Goal: Information Seeking & Learning: Learn about a topic

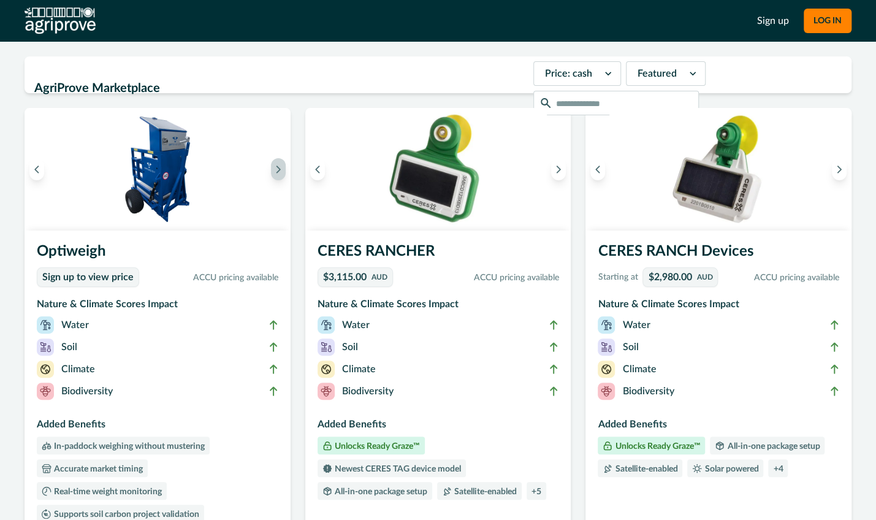
click at [278, 169] on icon "Next image" at bounding box center [278, 169] width 9 height 9
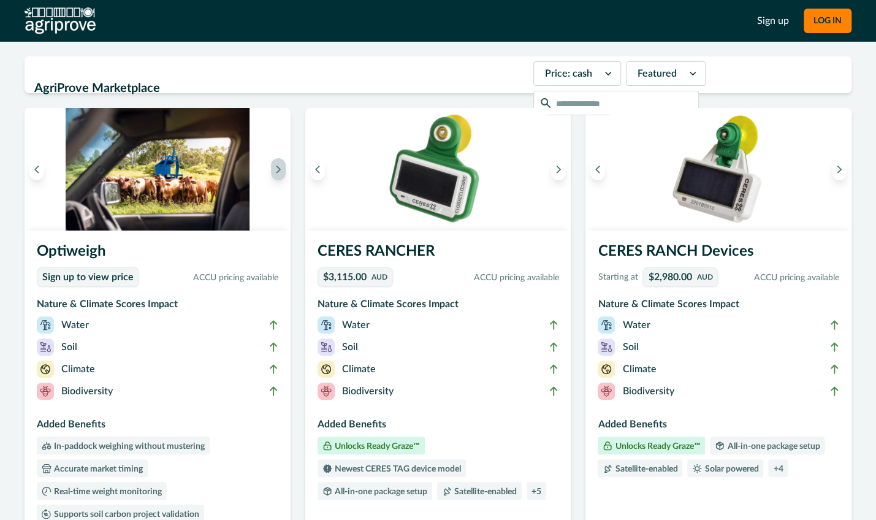
click at [278, 169] on icon "Next image" at bounding box center [278, 169] width 9 height 9
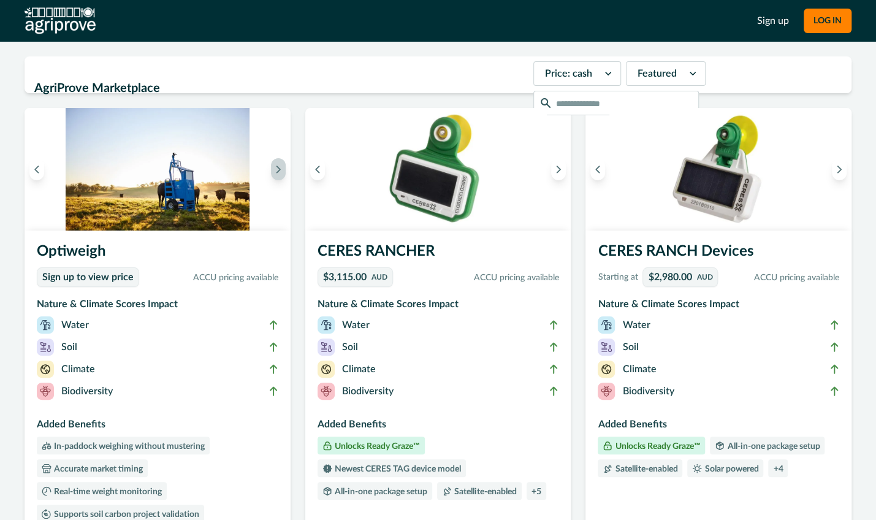
click at [278, 169] on icon "Next image" at bounding box center [278, 169] width 9 height 9
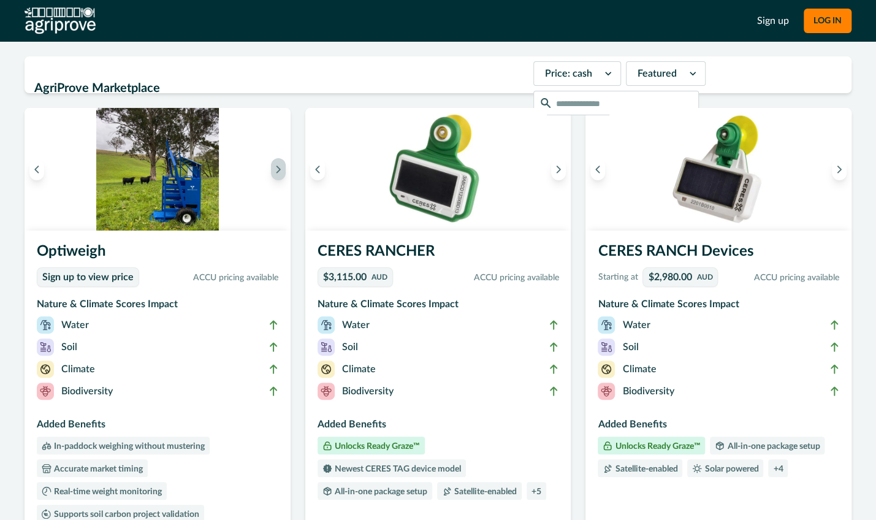
click at [278, 169] on icon "Next image" at bounding box center [278, 169] width 9 height 9
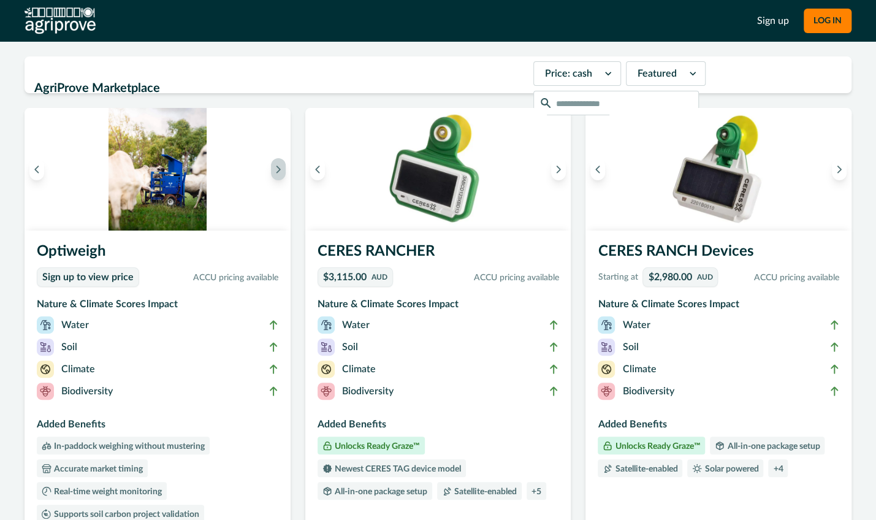
click at [278, 169] on icon "Next image" at bounding box center [278, 169] width 9 height 9
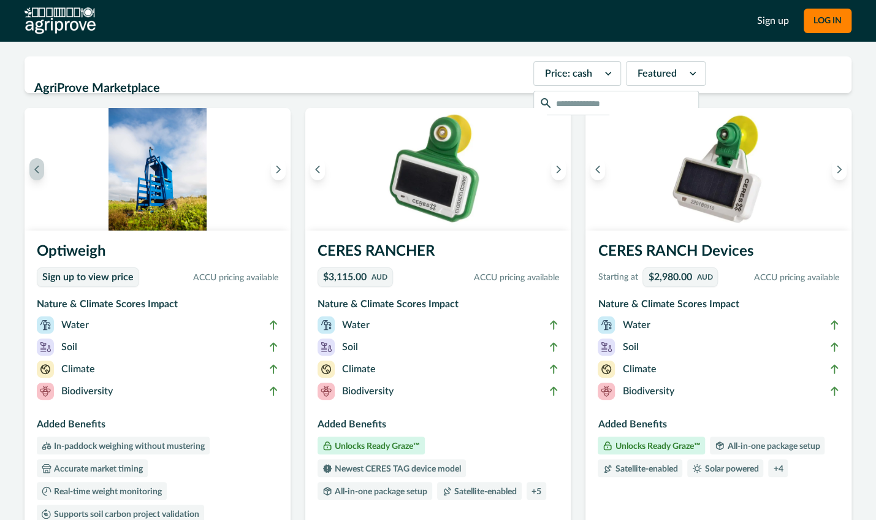
click at [38, 172] on icon "Previous image" at bounding box center [37, 169] width 9 height 9
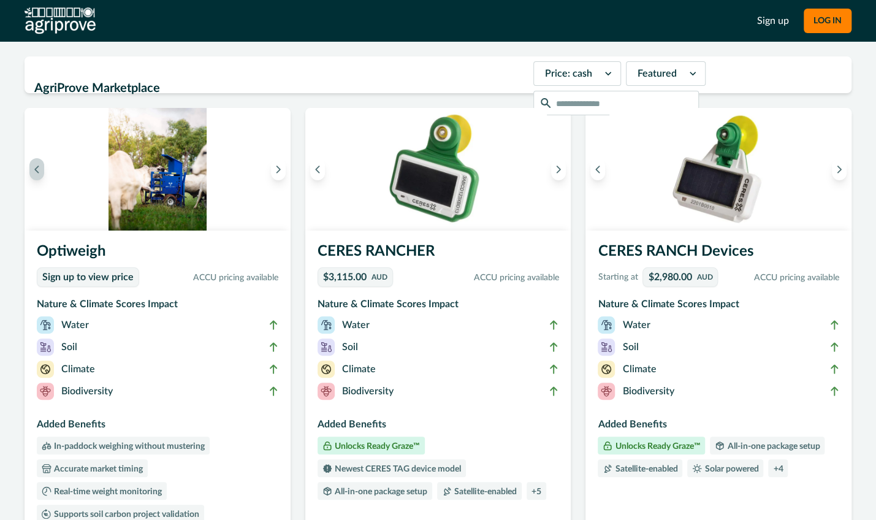
click at [38, 172] on icon "Previous image" at bounding box center [36, 169] width 3 height 7
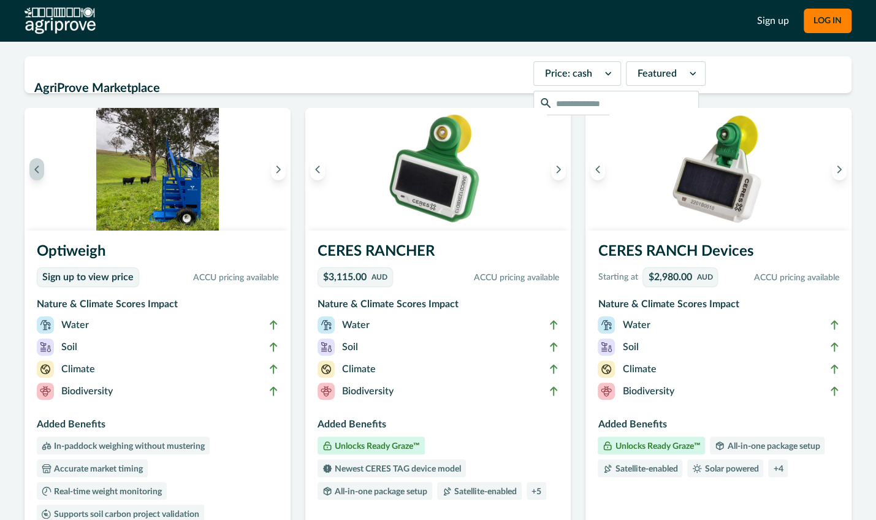
click at [38, 172] on icon "Previous image" at bounding box center [36, 169] width 3 height 7
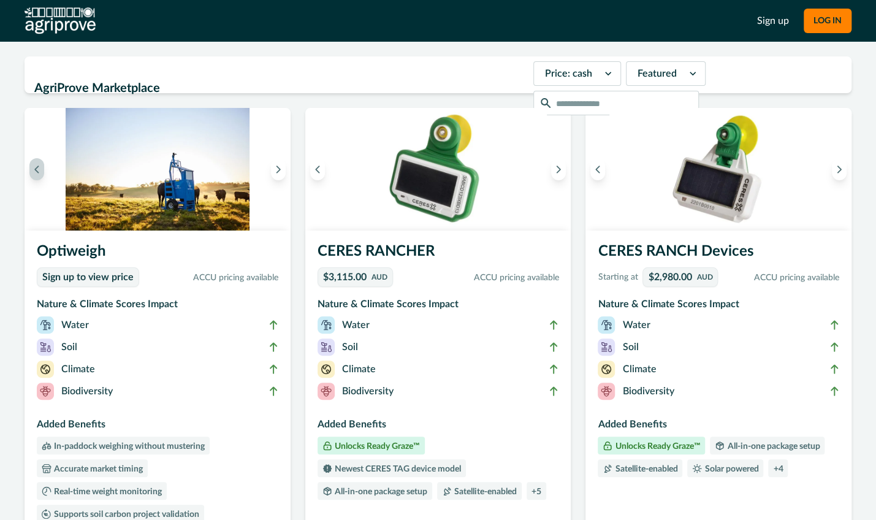
click at [38, 172] on icon "Previous image" at bounding box center [36, 169] width 3 height 7
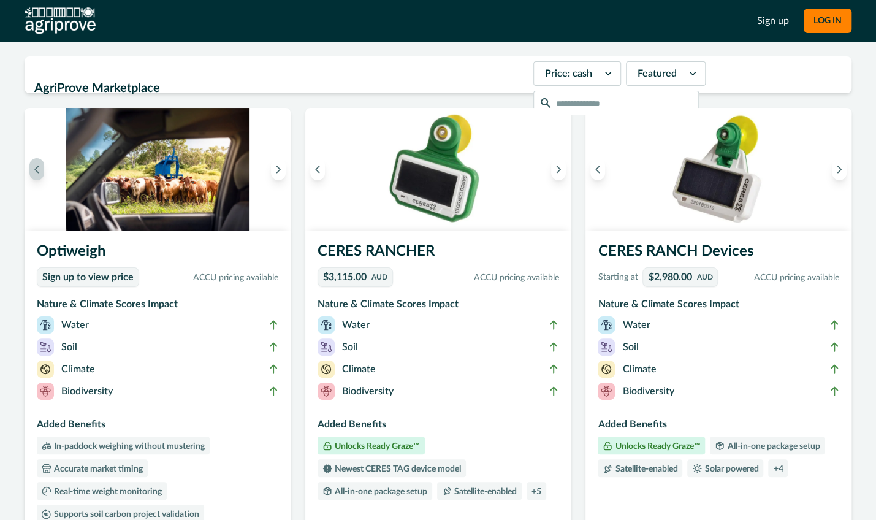
click at [38, 172] on icon "Previous image" at bounding box center [36, 169] width 3 height 7
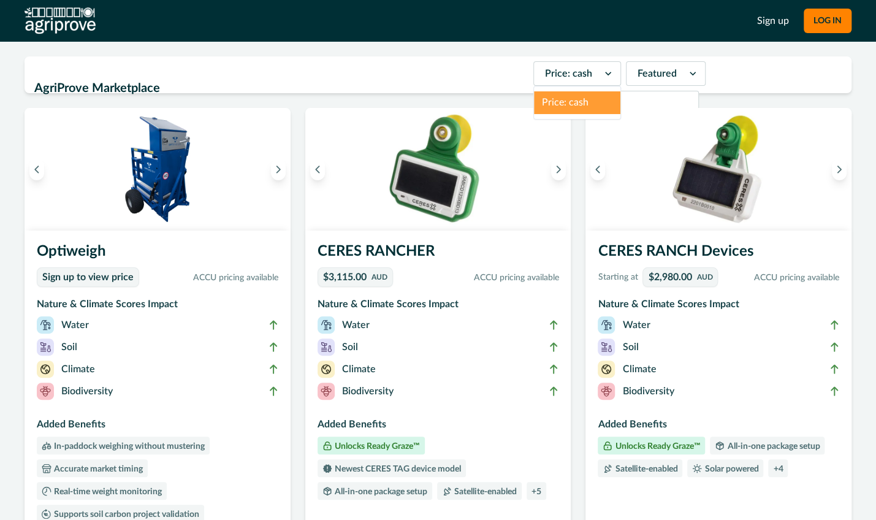
click at [602, 74] on icon at bounding box center [608, 73] width 12 height 12
click at [687, 74] on icon at bounding box center [693, 73] width 12 height 12
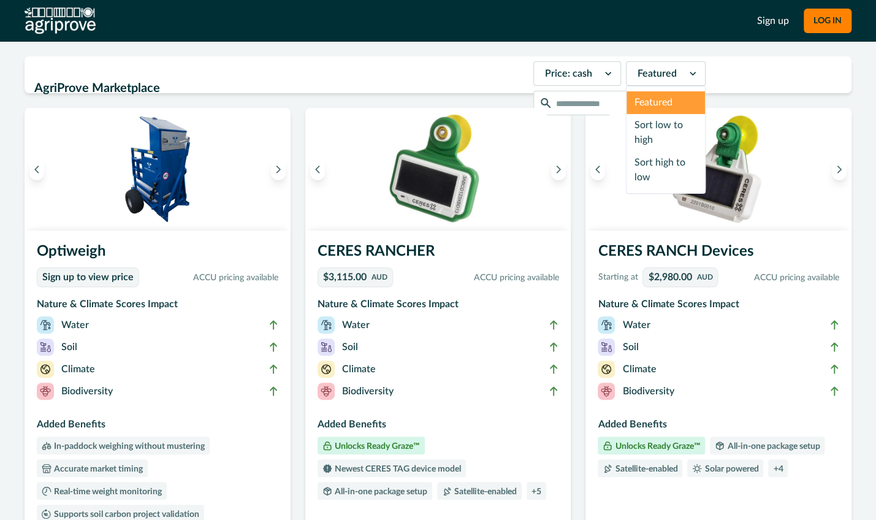
click at [687, 74] on icon at bounding box center [693, 73] width 12 height 12
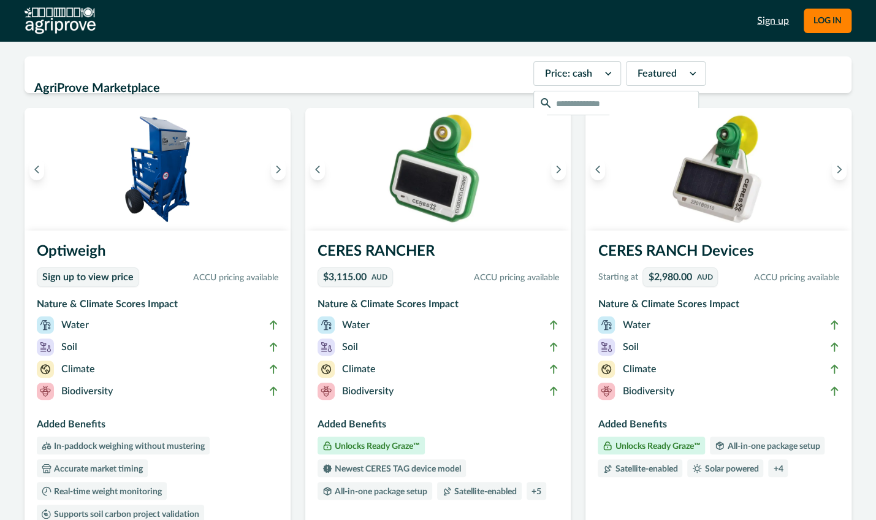
click at [776, 20] on link "Sign up" at bounding box center [773, 20] width 32 height 15
click at [558, 171] on icon "Next image" at bounding box center [559, 169] width 3 height 7
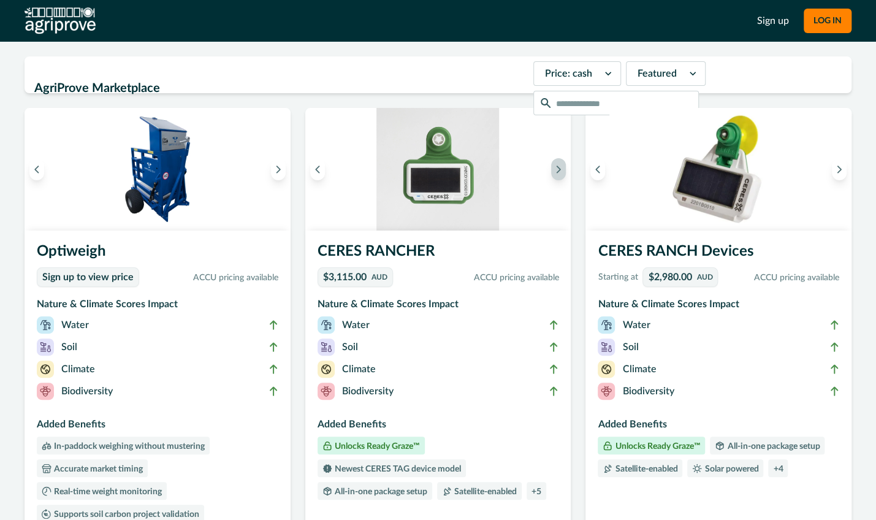
click at [558, 171] on icon "Next image" at bounding box center [559, 169] width 3 height 7
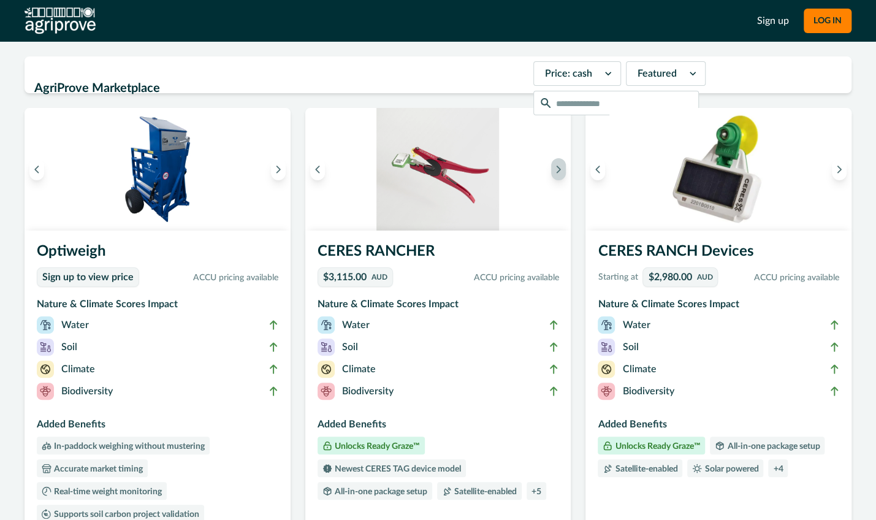
click at [558, 171] on icon "Next image" at bounding box center [559, 169] width 3 height 7
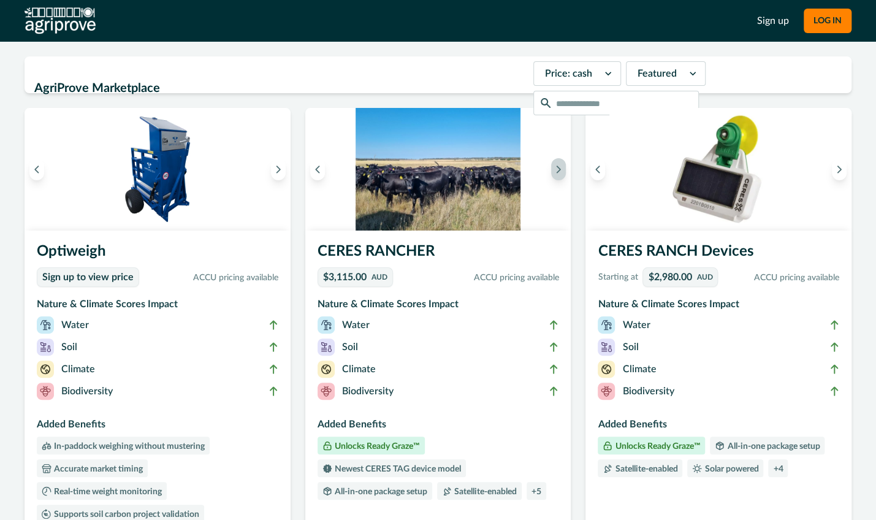
click at [558, 171] on icon "Next image" at bounding box center [559, 169] width 3 height 7
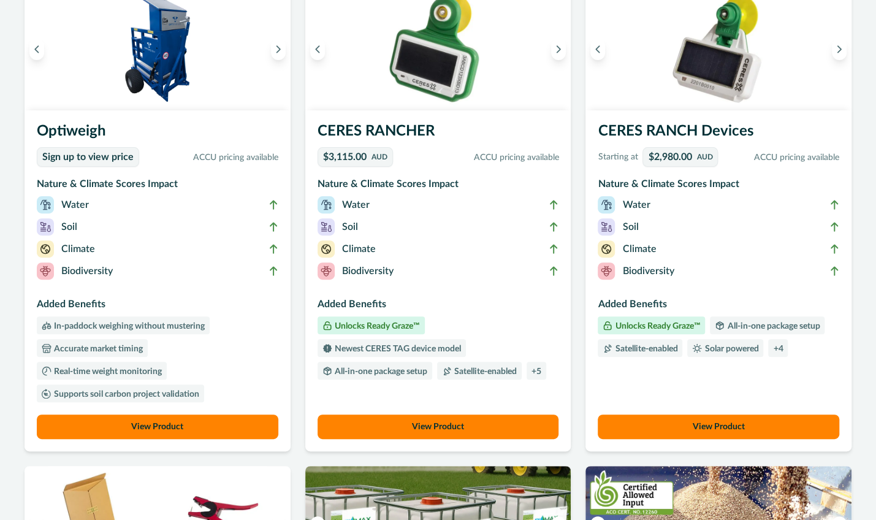
scroll to position [123, 0]
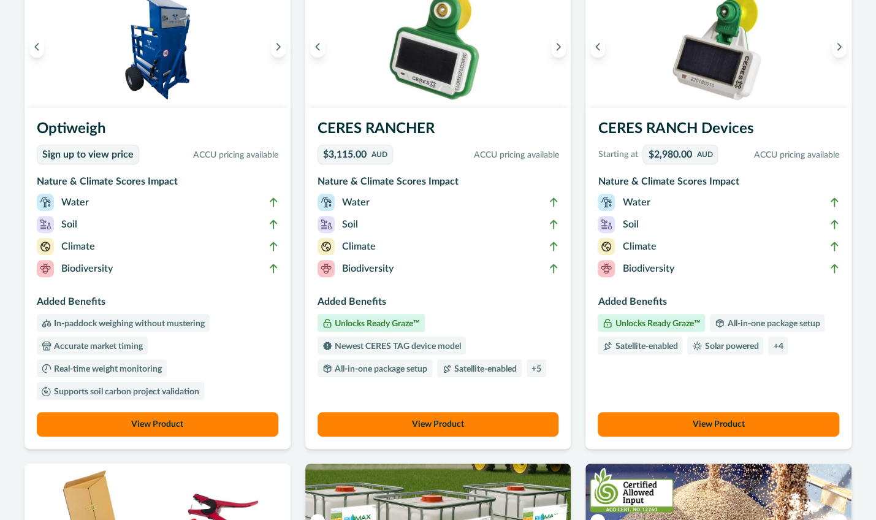
click at [552, 268] on icon at bounding box center [554, 269] width 10 height 10
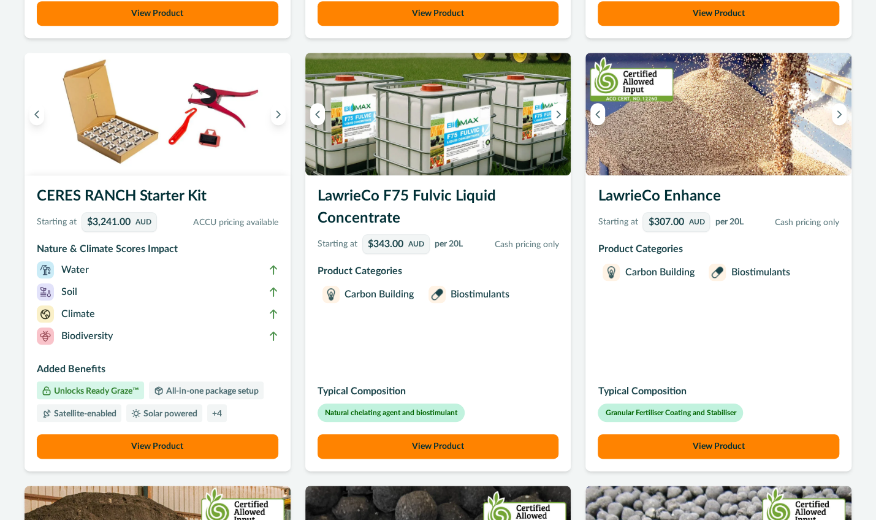
scroll to position [552, 0]
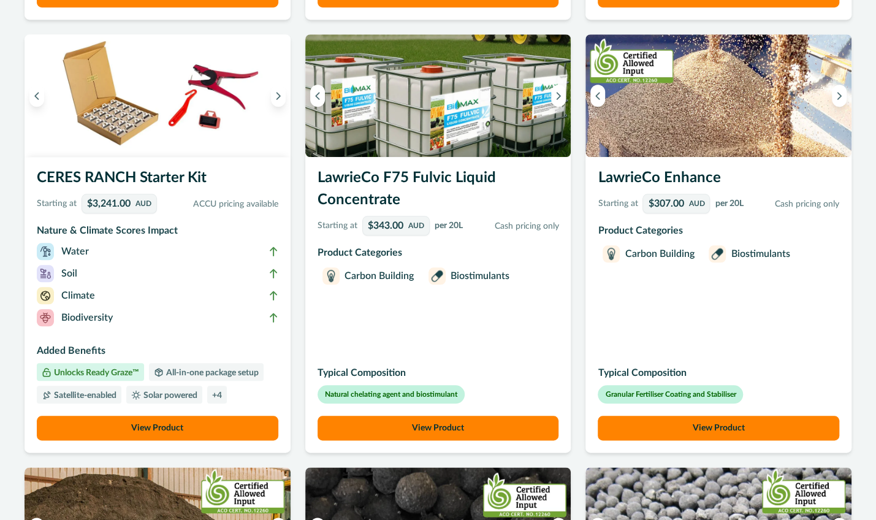
click at [372, 277] on p "Carbon Building" at bounding box center [379, 276] width 69 height 15
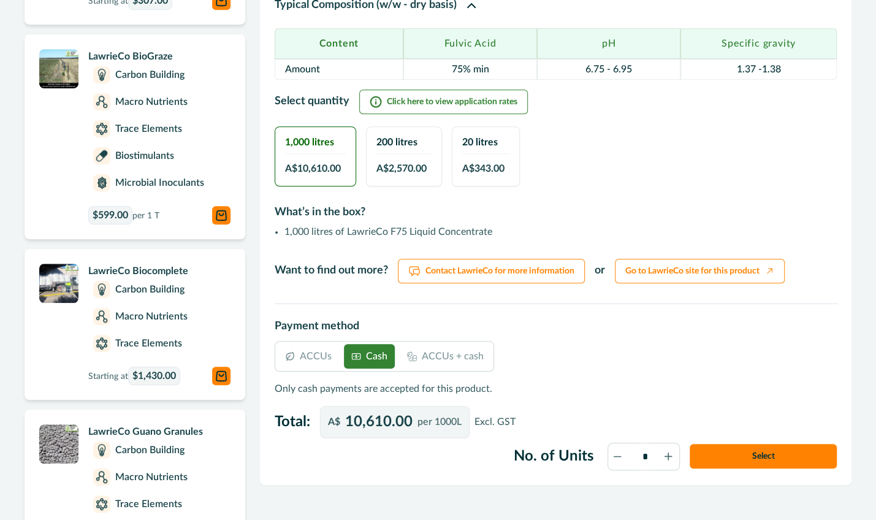
scroll to position [491, 0]
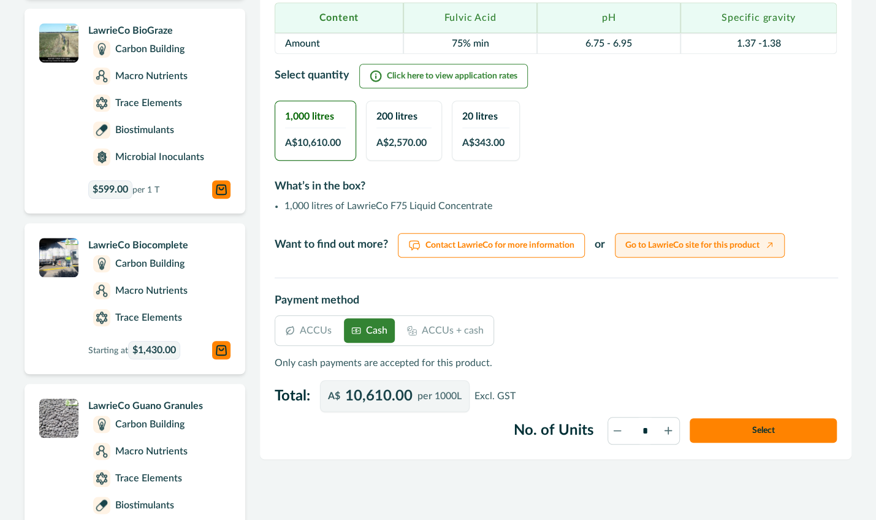
click at [662, 246] on link "Go to LawrieCo site for this product" at bounding box center [700, 245] width 170 height 25
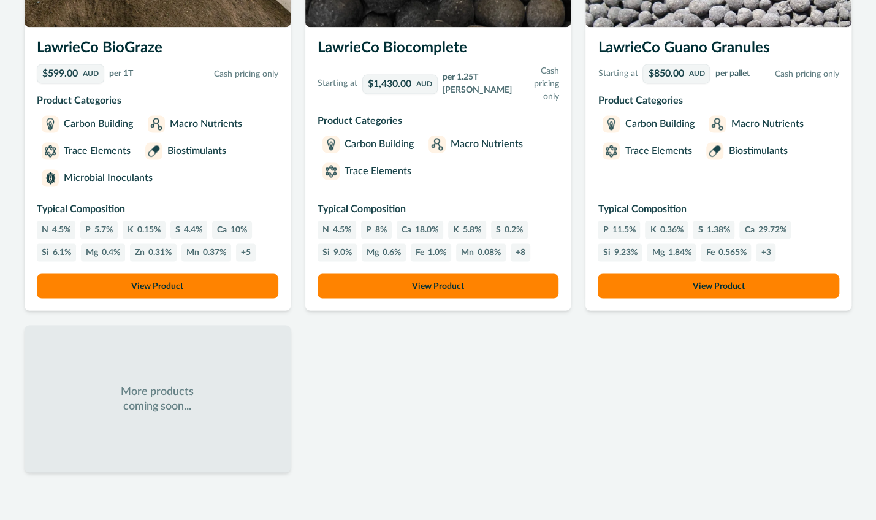
scroll to position [1126, 0]
